Goal: Use online tool/utility: Utilize a website feature to perform a specific function

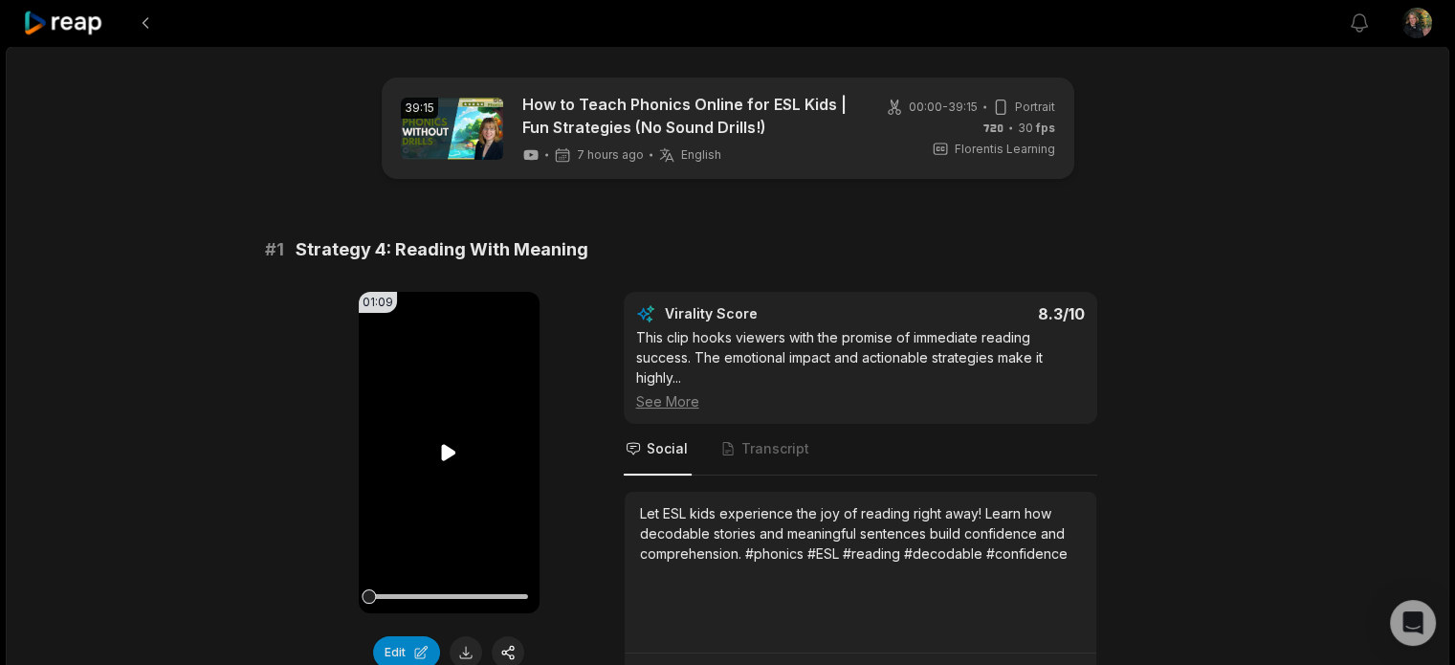
click at [448, 445] on icon at bounding box center [448, 452] width 23 height 23
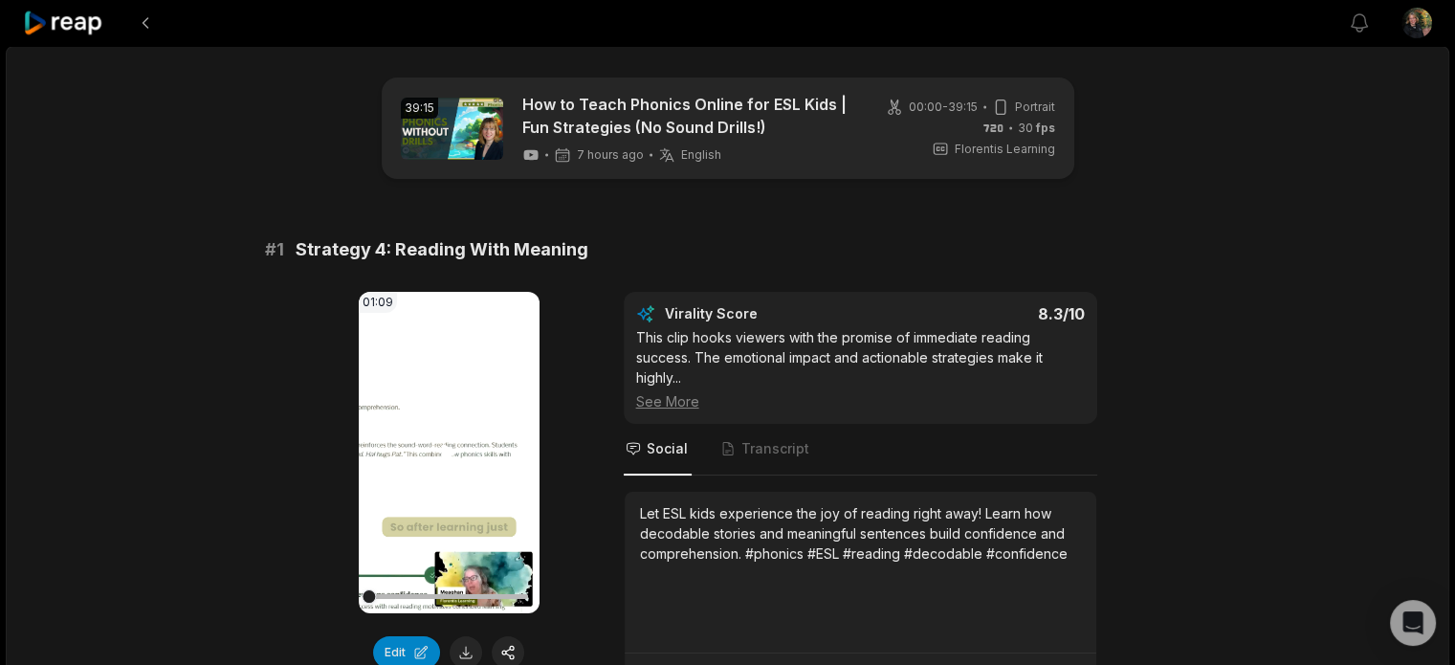
click at [452, 471] on video "Your browser does not support mp4 format." at bounding box center [449, 452] width 181 height 321
click at [396, 650] on button "Edit" at bounding box center [406, 652] width 67 height 33
